Goal: Task Accomplishment & Management: Manage account settings

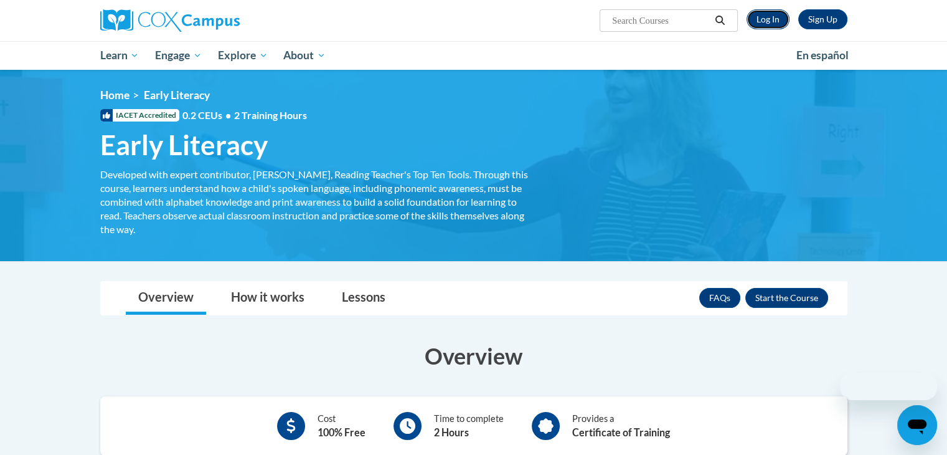
click at [776, 24] on link "Log In" at bounding box center [768, 19] width 43 height 20
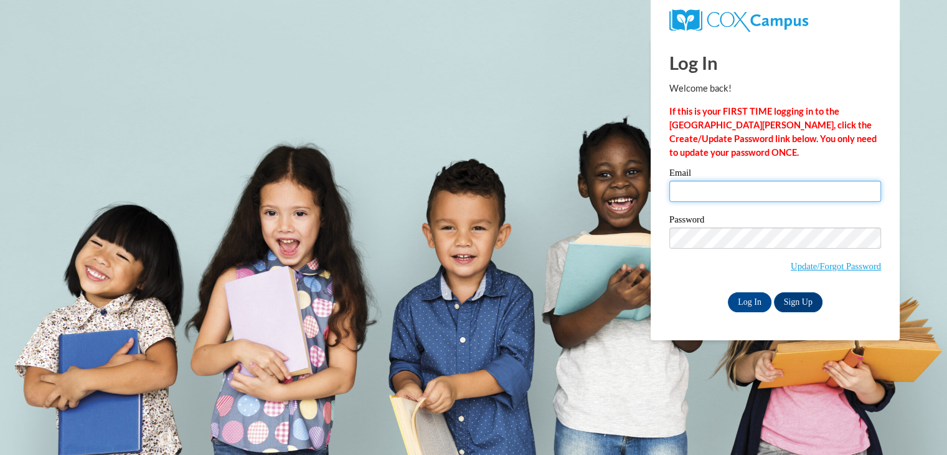
click at [704, 185] on input "Email" at bounding box center [775, 191] width 212 height 21
type input "[EMAIL_ADDRESS][DOMAIN_NAME]"
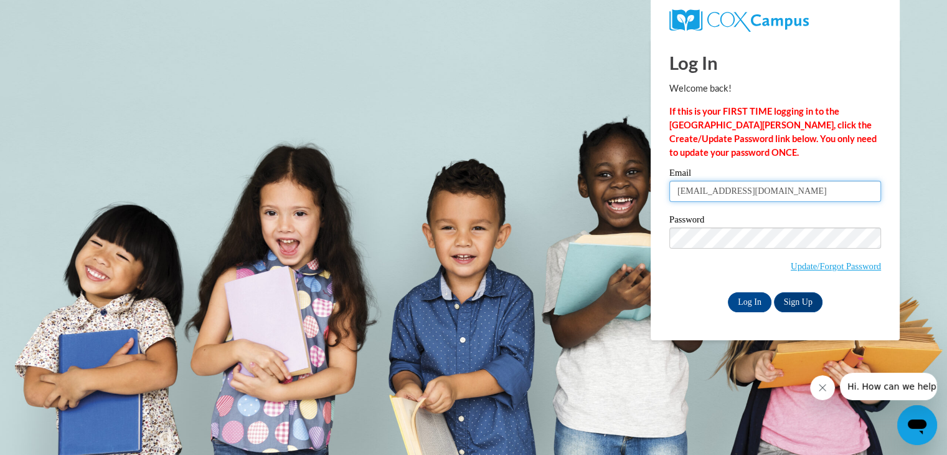
drag, startPoint x: 775, startPoint y: 193, endPoint x: 660, endPoint y: 187, distance: 115.4
click at [660, 187] on div "Please enter your email! Please enter your password! Email [EMAIL_ADDRESS][DOMA…" at bounding box center [775, 239] width 230 height 143
type input "[EMAIL_ADDRESS][DOMAIN_NAME]"
click at [752, 311] on input "Log In" at bounding box center [750, 302] width 44 height 20
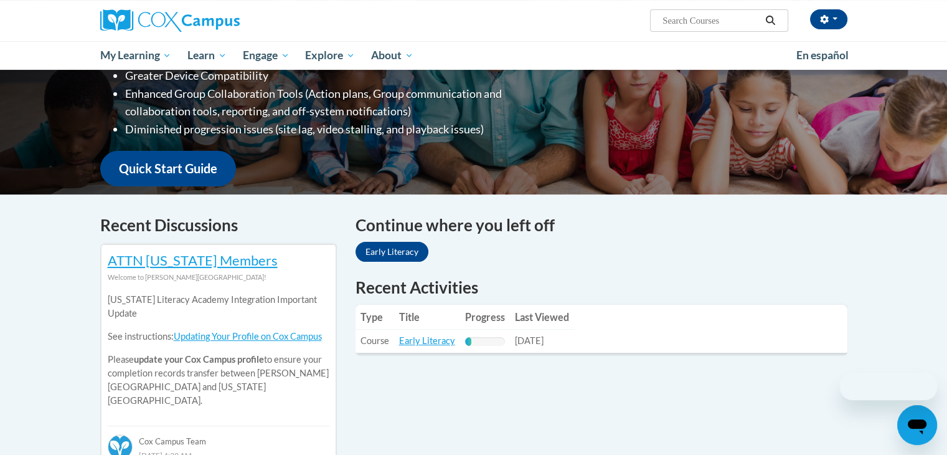
scroll to position [250, 0]
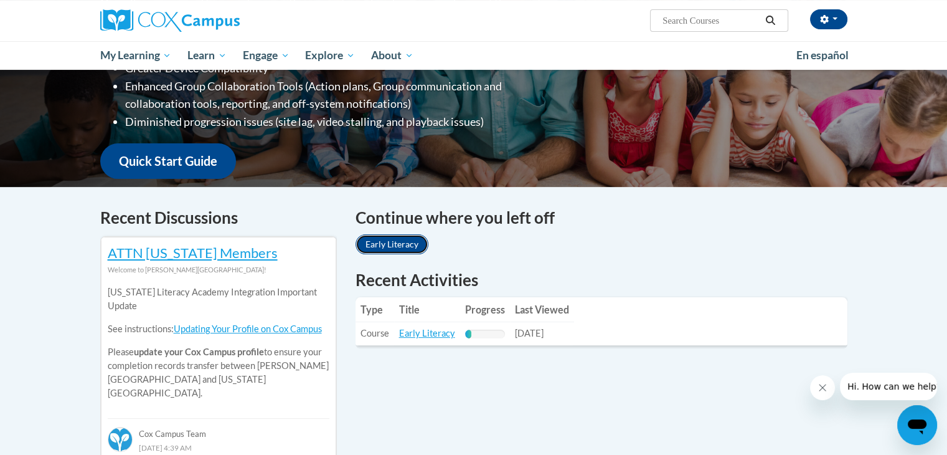
click at [381, 240] on link "Early Literacy" at bounding box center [392, 244] width 73 height 20
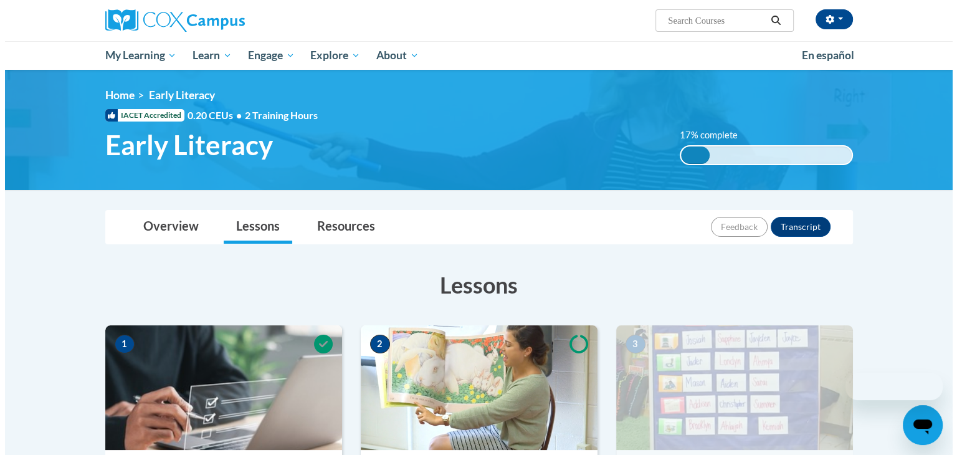
scroll to position [319, 0]
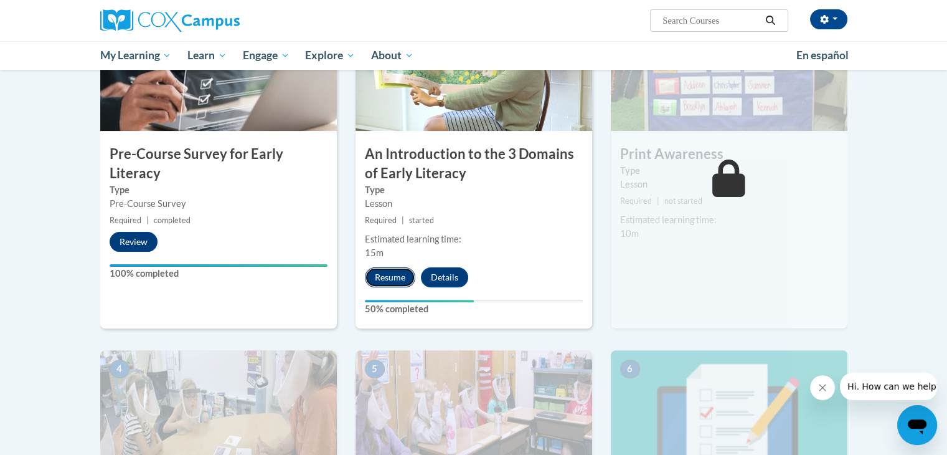
click at [402, 277] on button "Resume" at bounding box center [390, 277] width 50 height 20
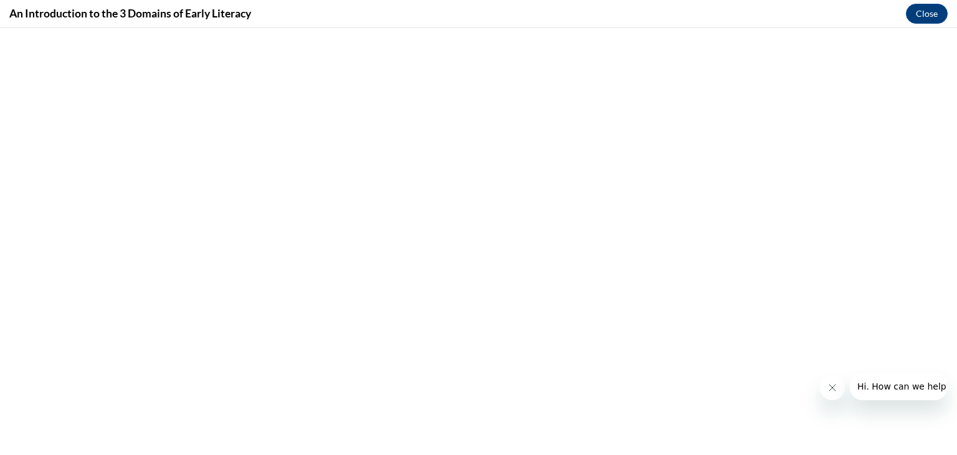
click at [833, 392] on icon "Close message from company" at bounding box center [831, 387] width 10 height 10
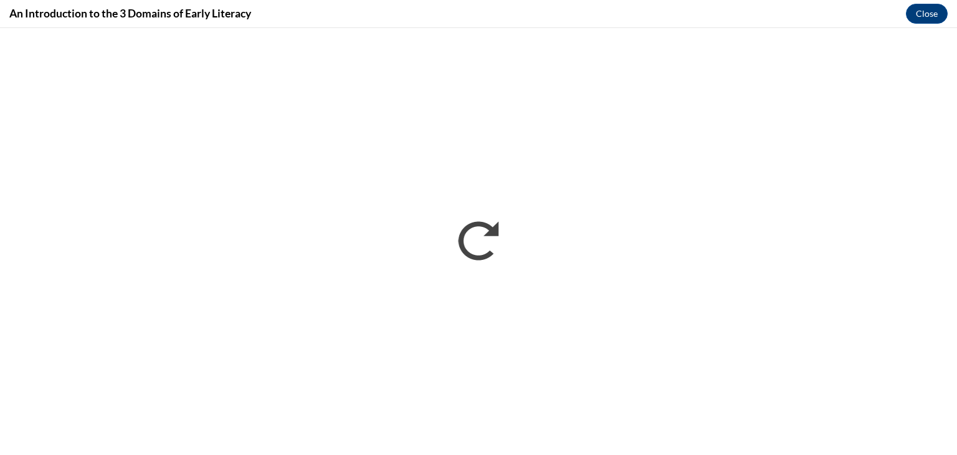
scroll to position [0, 0]
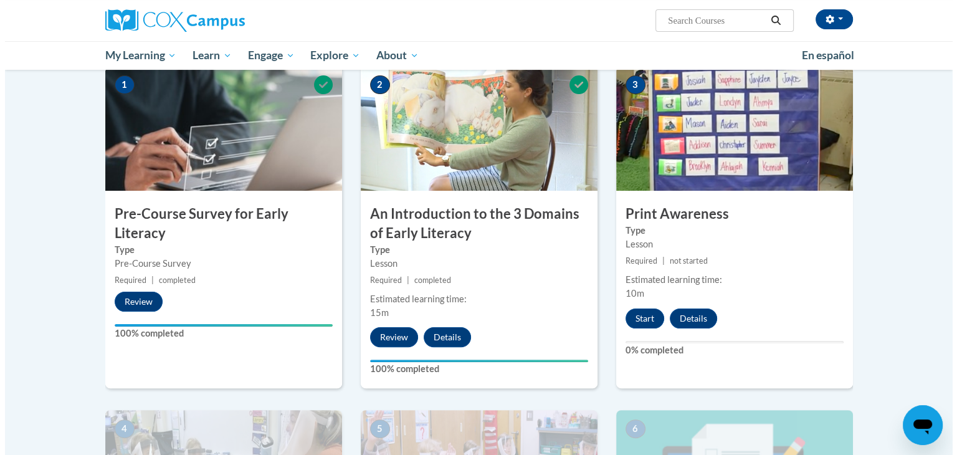
scroll to position [259, 0]
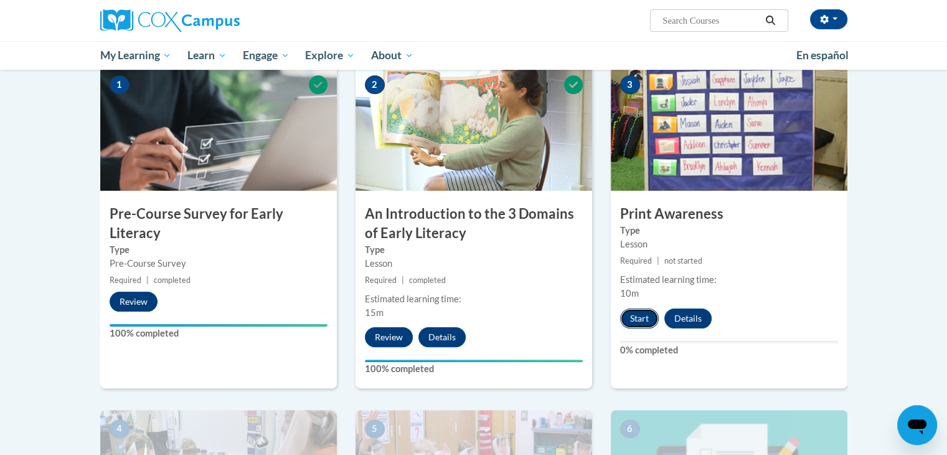
click at [637, 313] on button "Start" at bounding box center [639, 318] width 39 height 20
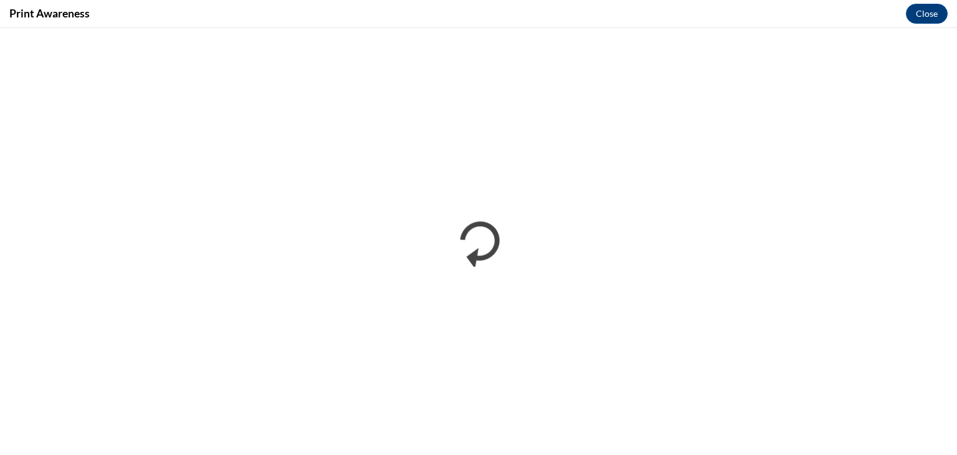
scroll to position [0, 0]
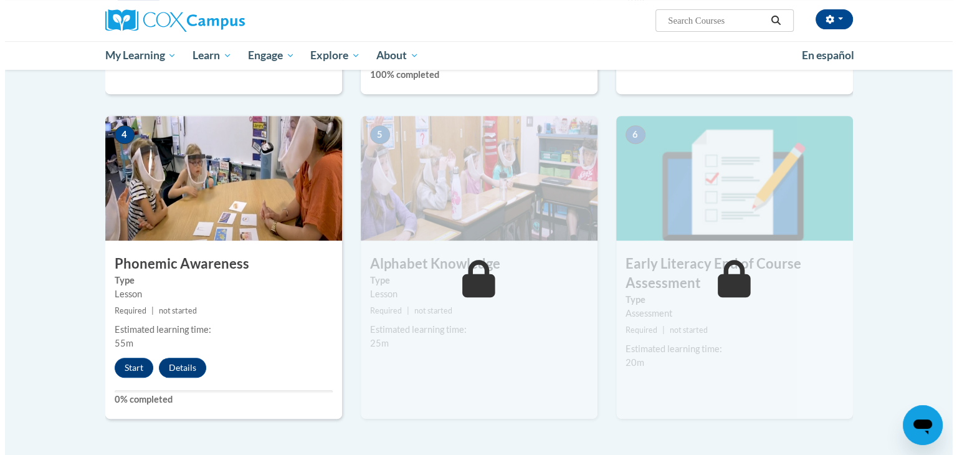
scroll to position [554, 0]
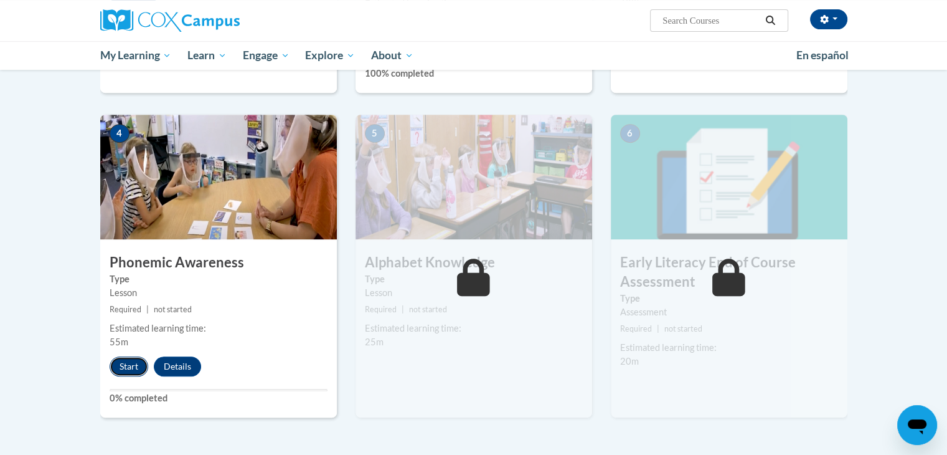
click at [134, 370] on button "Start" at bounding box center [129, 366] width 39 height 20
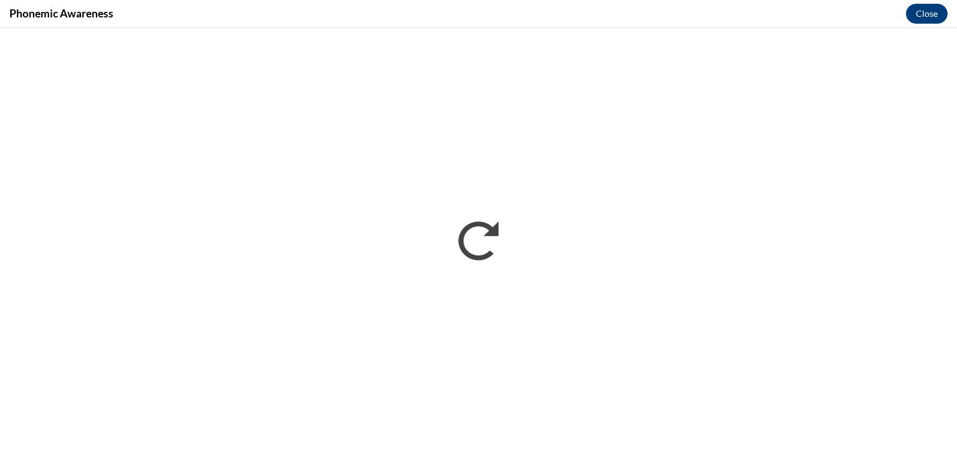
scroll to position [0, 0]
